Goal: Information Seeking & Learning: Learn about a topic

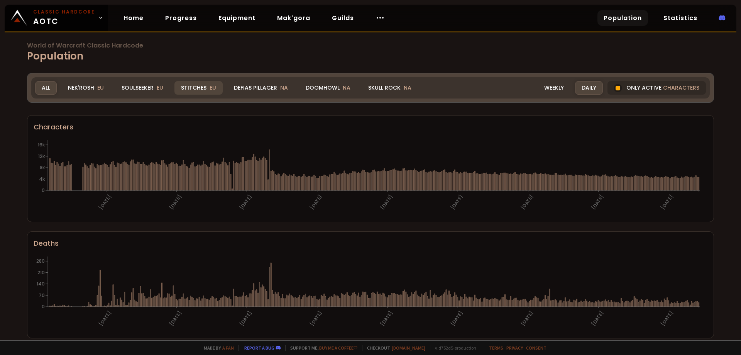
click at [191, 84] on div "Stitches EU" at bounding box center [198, 88] width 48 height 14
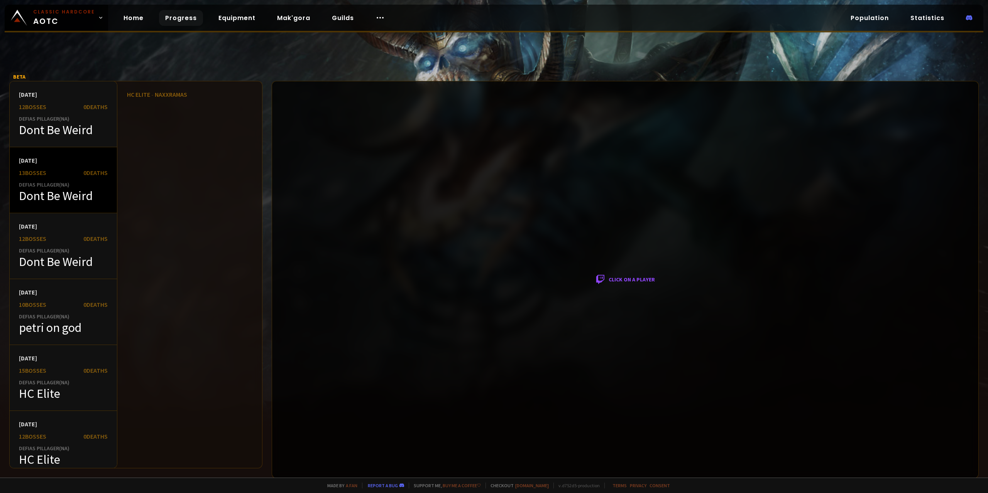
click at [60, 203] on div "Dont Be Weird" at bounding box center [63, 195] width 89 height 15
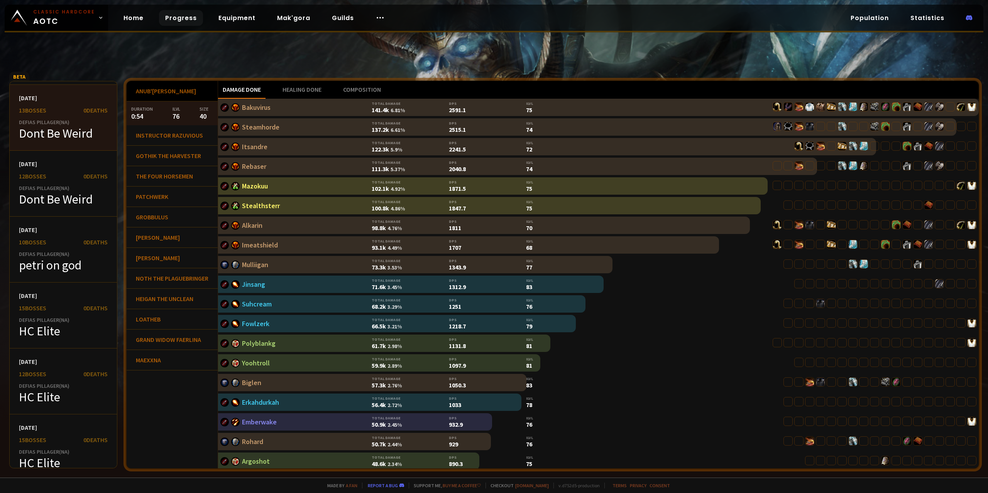
scroll to position [77, 0]
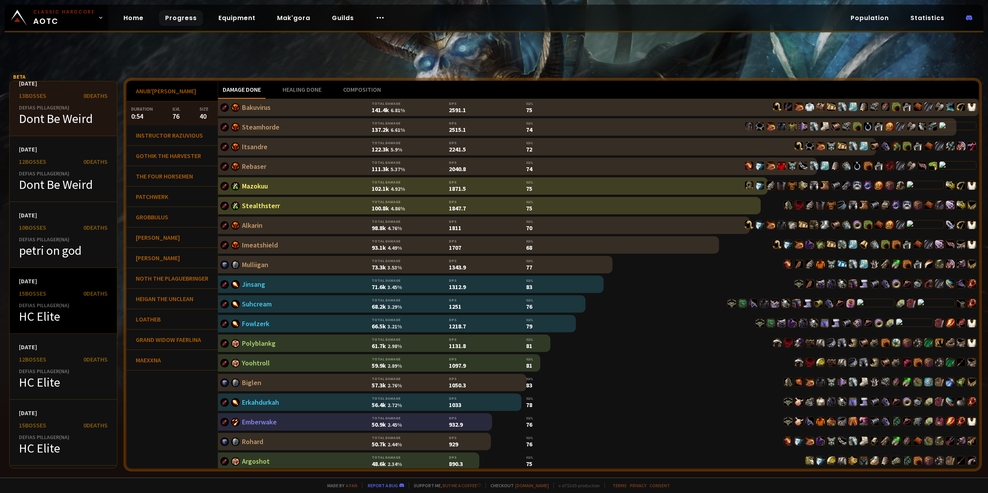
click at [51, 321] on div "HC Elite" at bounding box center [63, 316] width 89 height 15
click at [83, 292] on div "0 Deaths" at bounding box center [95, 294] width 24 height 8
click at [46, 294] on div "15 bosses" at bounding box center [32, 294] width 27 height 8
click at [41, 312] on div "HC Elite" at bounding box center [63, 316] width 89 height 15
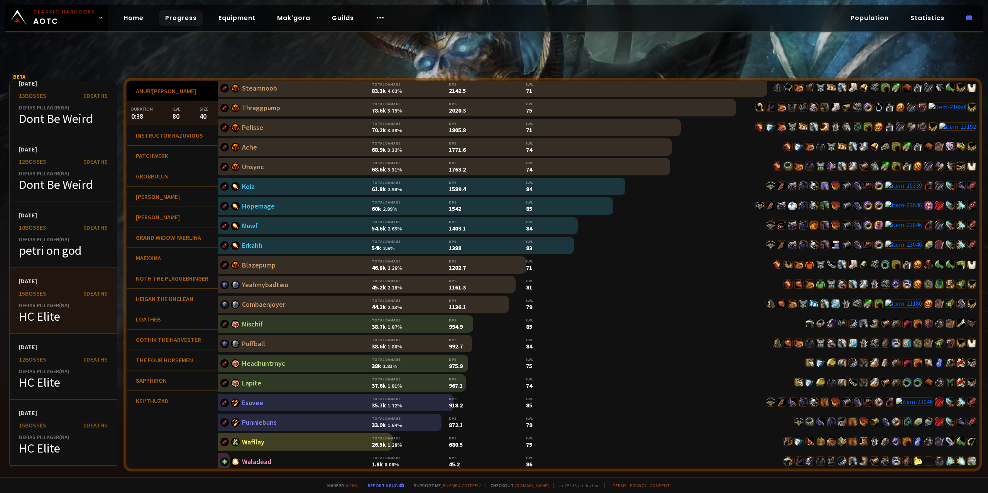
scroll to position [238, 0]
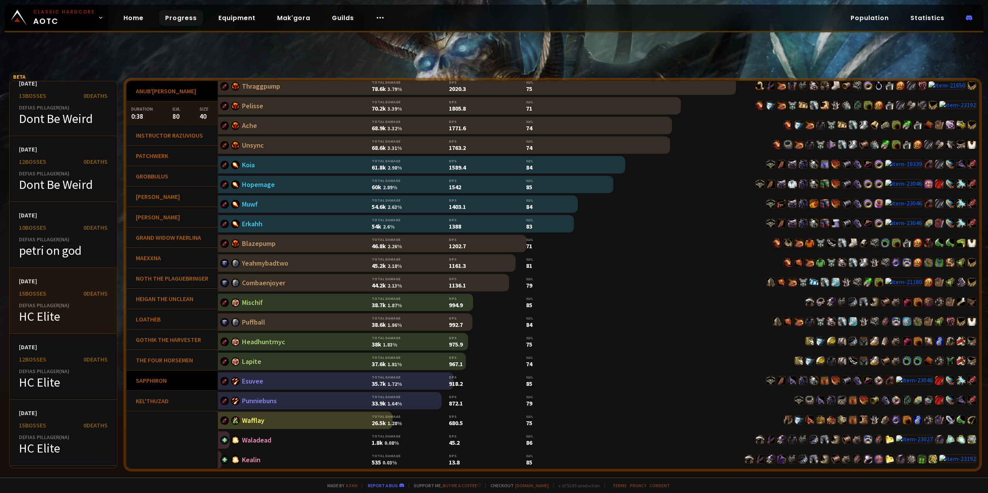
click at [158, 391] on div "Sapphiron" at bounding box center [172, 381] width 91 height 20
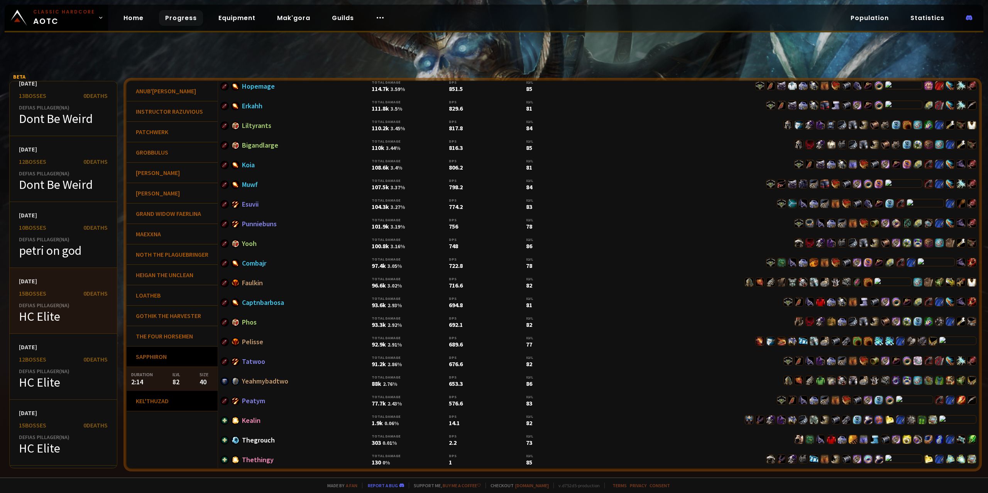
click at [157, 399] on div "Kel'Thuzad" at bounding box center [172, 401] width 91 height 20
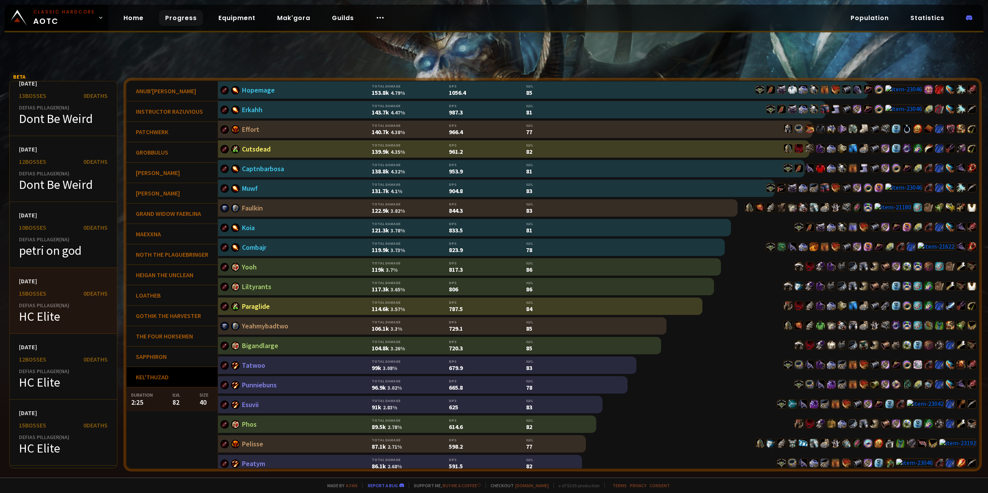
scroll to position [0, 0]
